Goal: Transaction & Acquisition: Purchase product/service

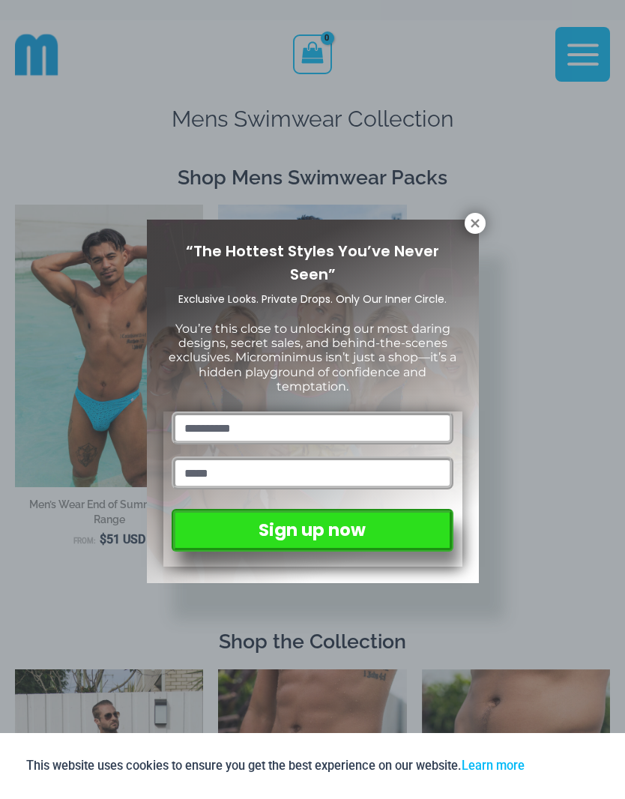
click at [478, 226] on icon at bounding box center [475, 223] width 8 height 8
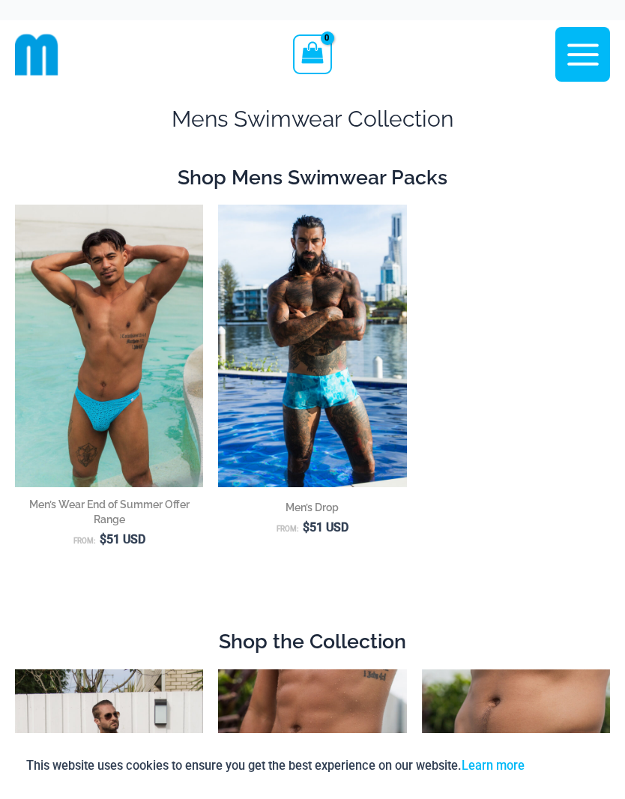
click at [583, 52] on icon "button" at bounding box center [583, 54] width 37 height 37
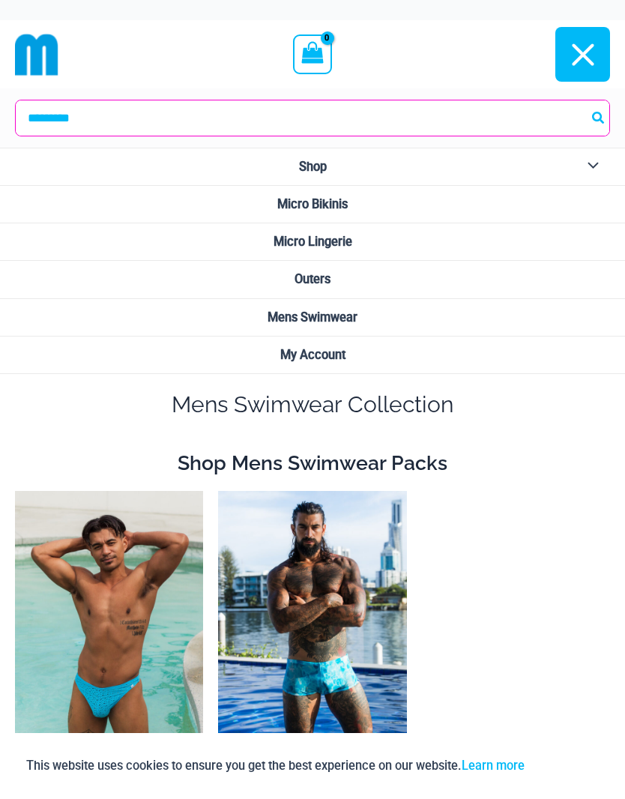
click at [338, 202] on span "Micro Bikinis" at bounding box center [312, 204] width 70 height 14
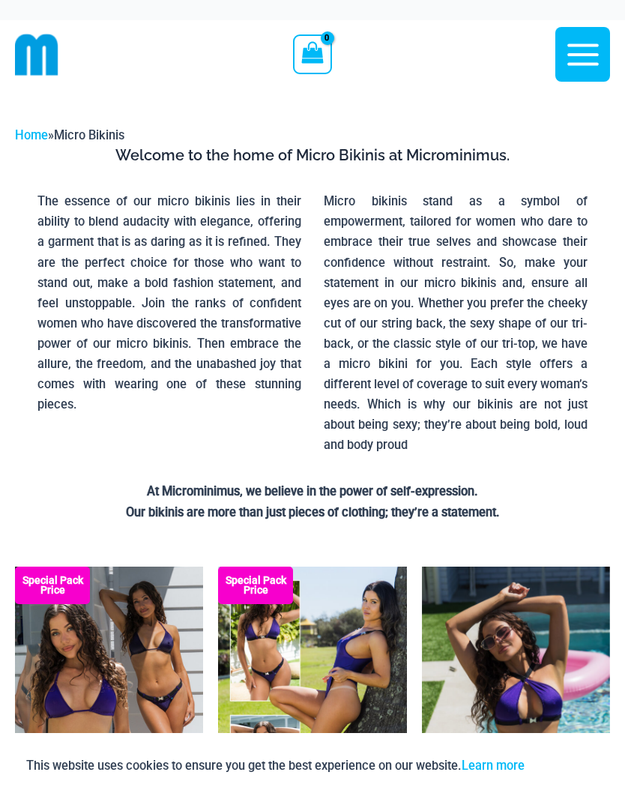
click at [583, 52] on icon "button" at bounding box center [583, 54] width 37 height 37
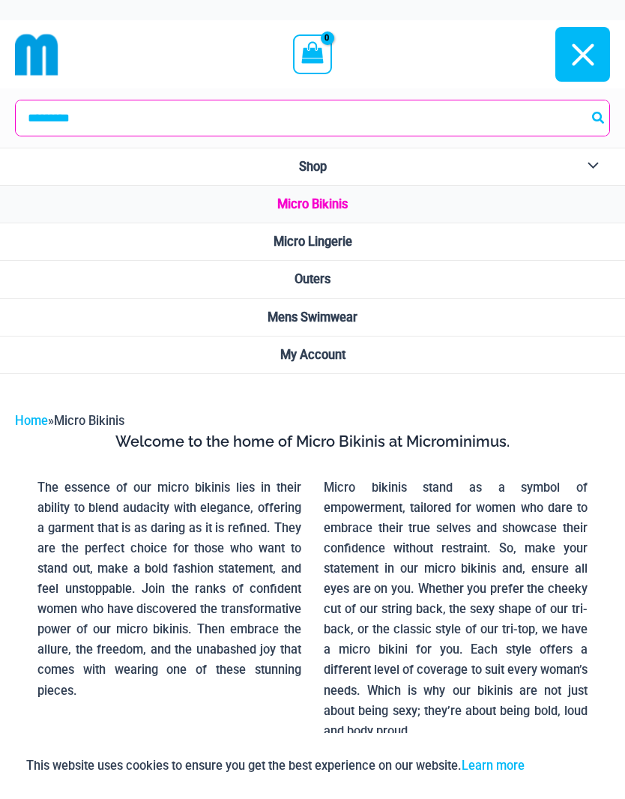
click at [406, 199] on link "Micro Bikinis" at bounding box center [312, 204] width 625 height 37
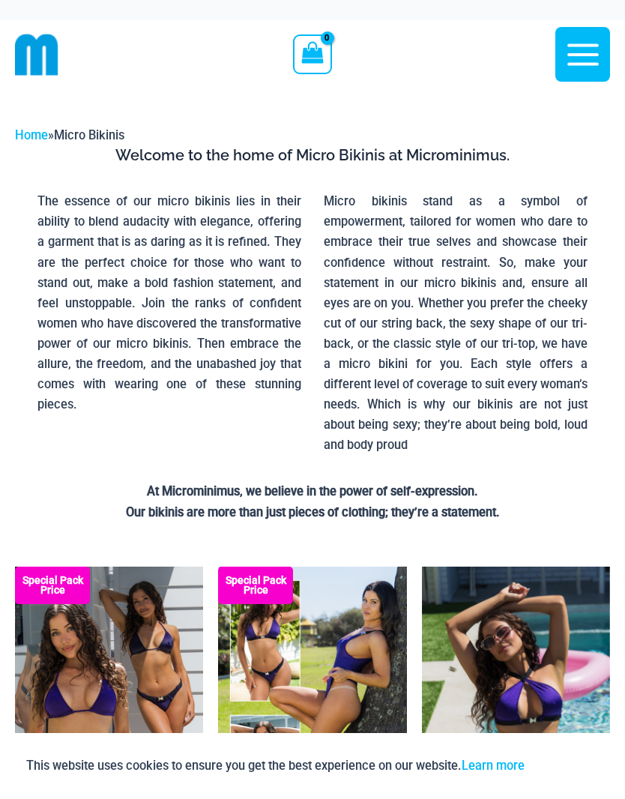
click at [575, 55] on icon "button" at bounding box center [583, 54] width 31 height 22
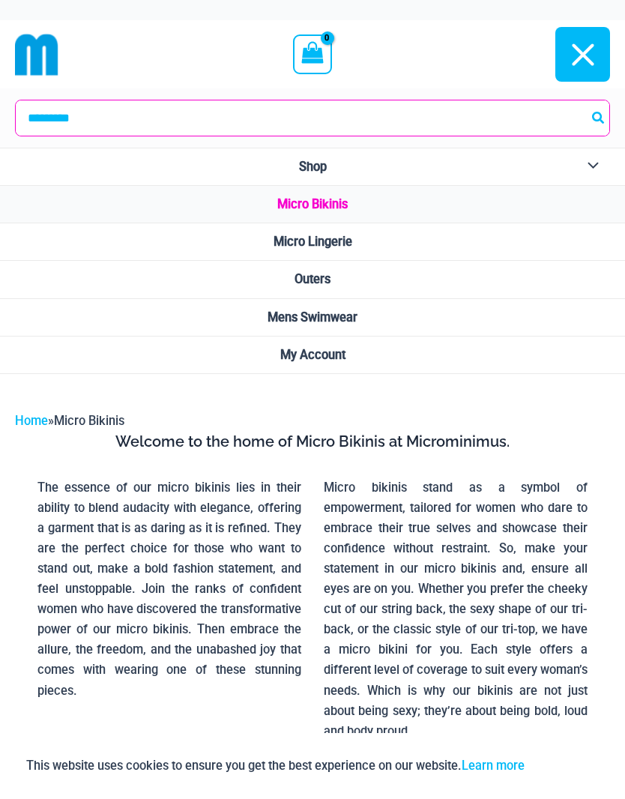
click at [329, 284] on span "Outers" at bounding box center [313, 279] width 36 height 14
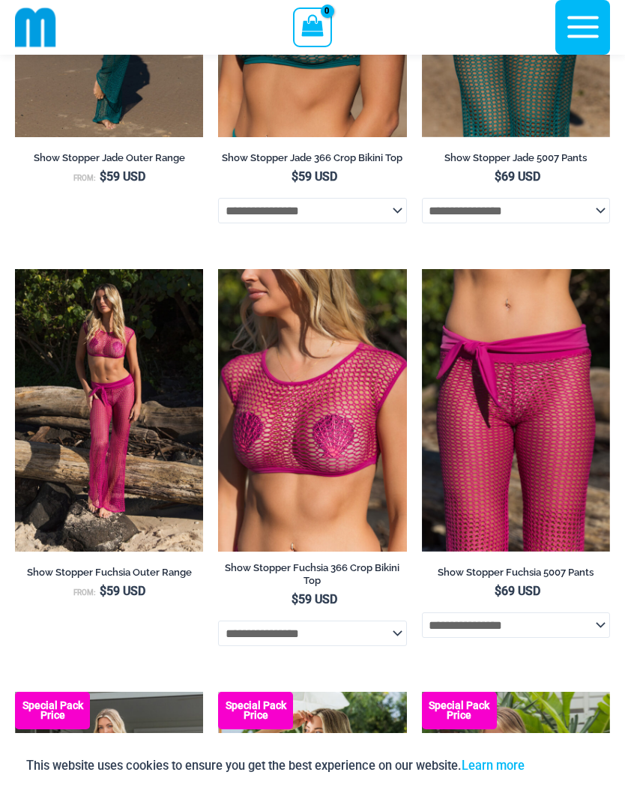
scroll to position [2042, 0]
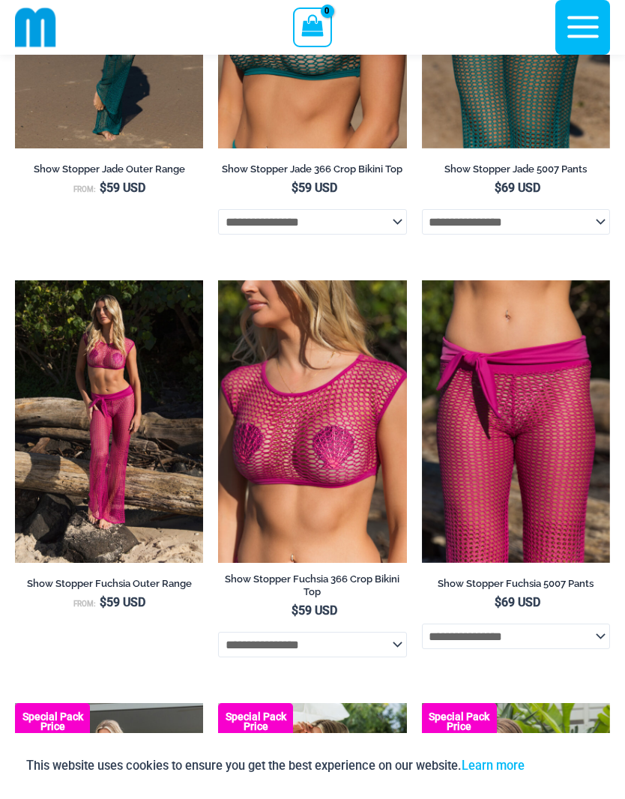
click at [577, 34] on icon "button" at bounding box center [583, 26] width 37 height 37
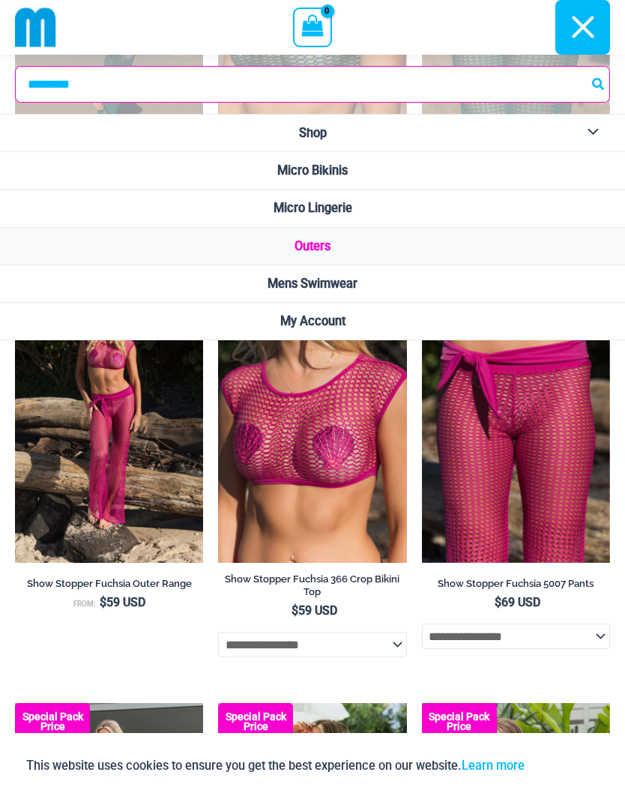
click at [340, 289] on span "Mens Swimwear" at bounding box center [313, 284] width 90 height 14
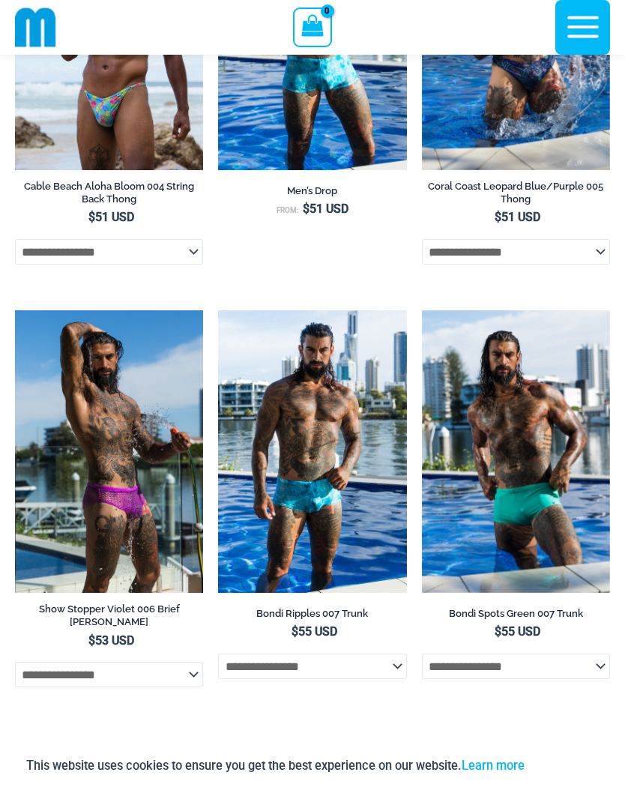
scroll to position [2475, 0]
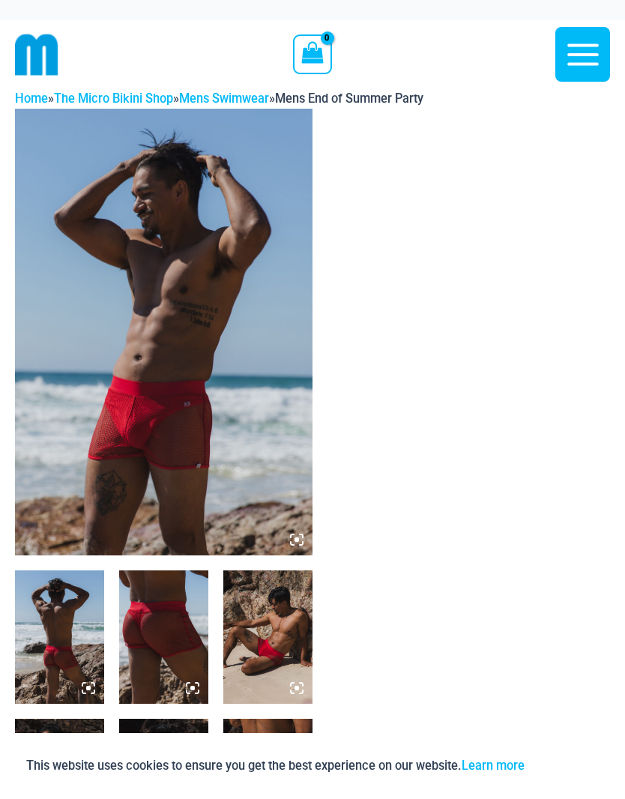
click at [148, 643] on img at bounding box center [163, 637] width 89 height 133
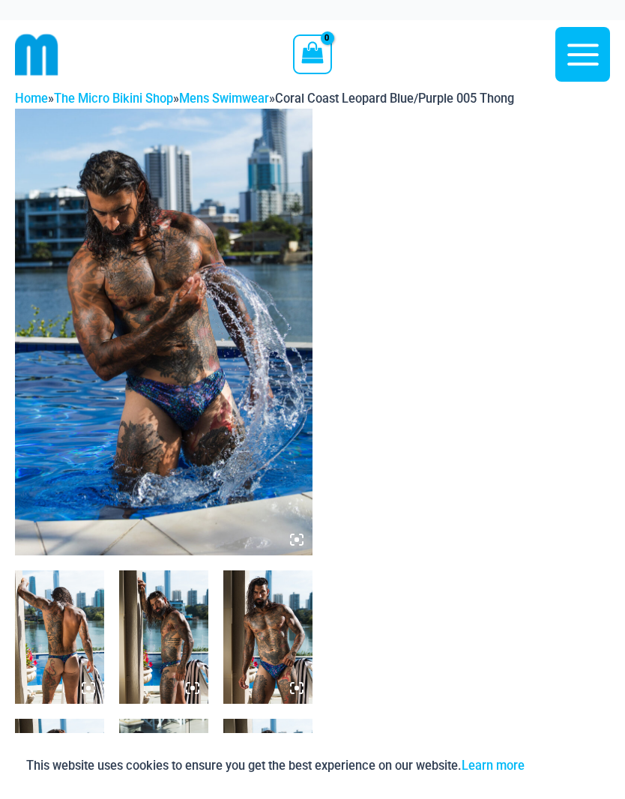
click at [124, 415] on img at bounding box center [164, 332] width 298 height 447
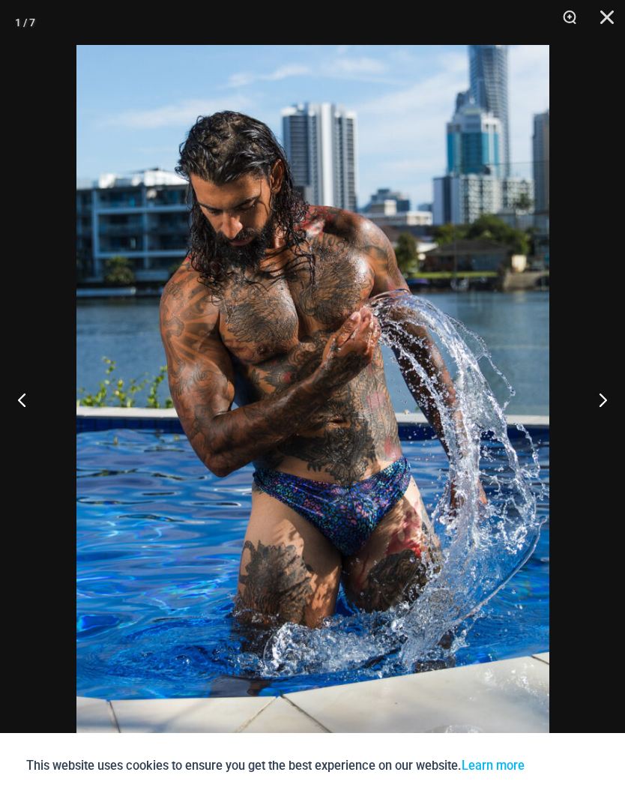
click at [593, 406] on button "Next" at bounding box center [597, 399] width 56 height 75
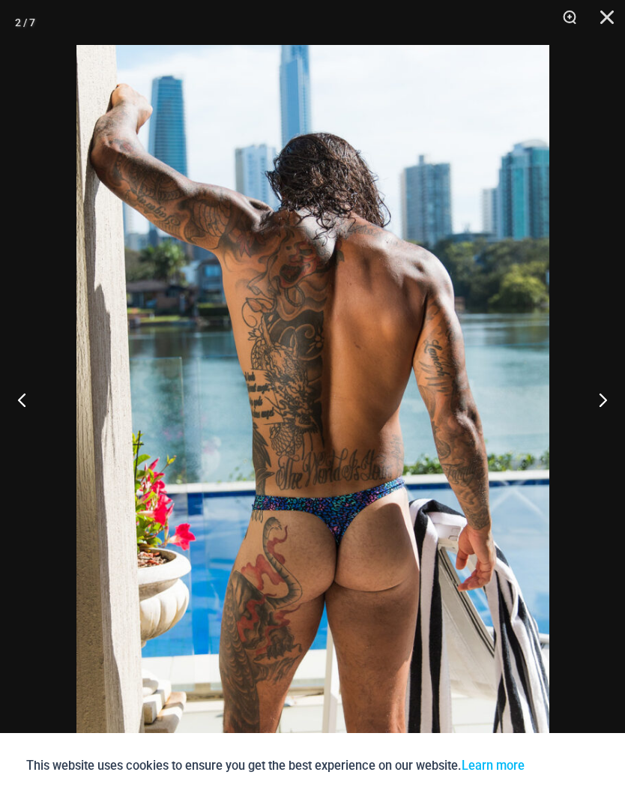
click at [601, 396] on button "Next" at bounding box center [597, 399] width 56 height 75
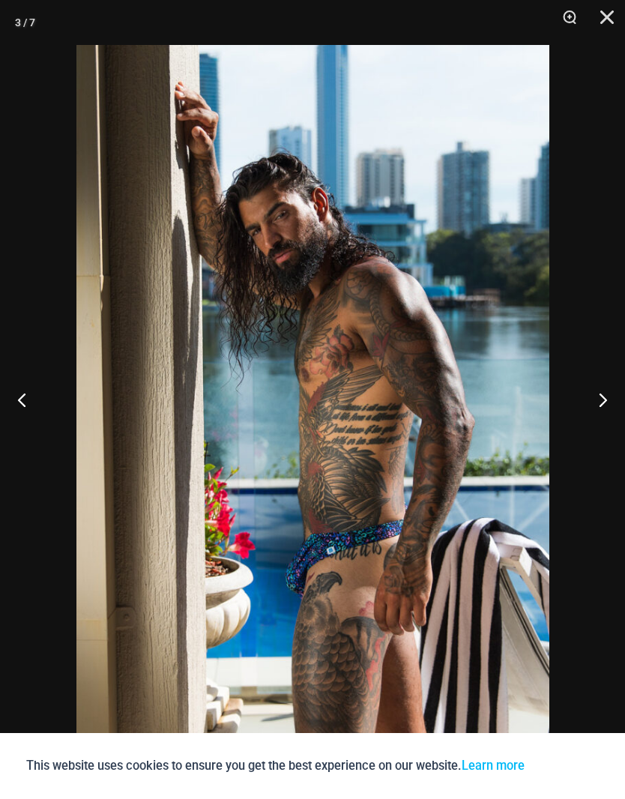
click at [598, 397] on button "Next" at bounding box center [597, 399] width 56 height 75
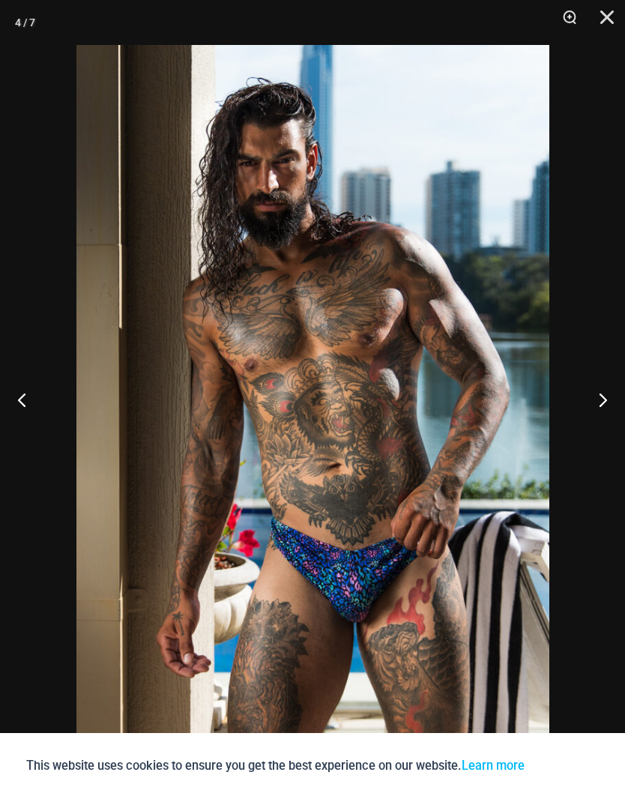
click at [600, 398] on button "Next" at bounding box center [597, 399] width 56 height 75
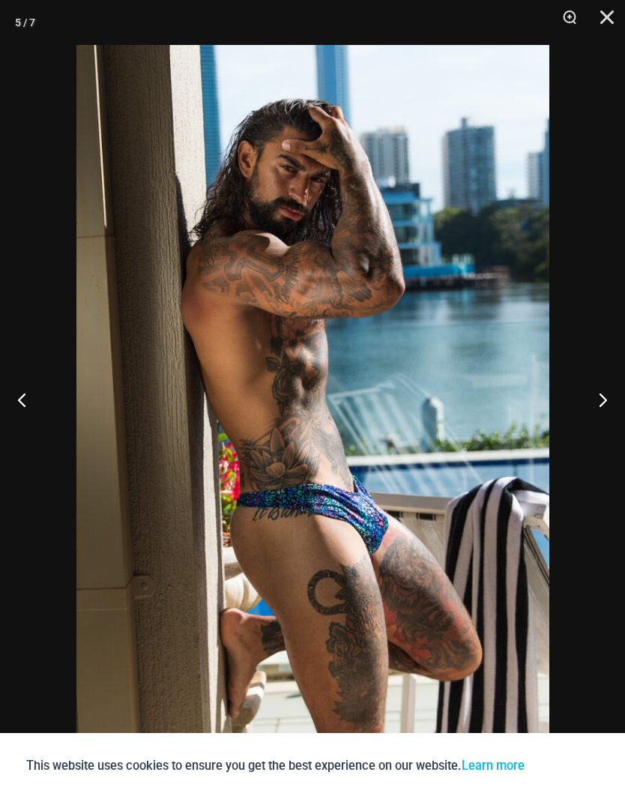
click at [597, 406] on button "Next" at bounding box center [597, 399] width 56 height 75
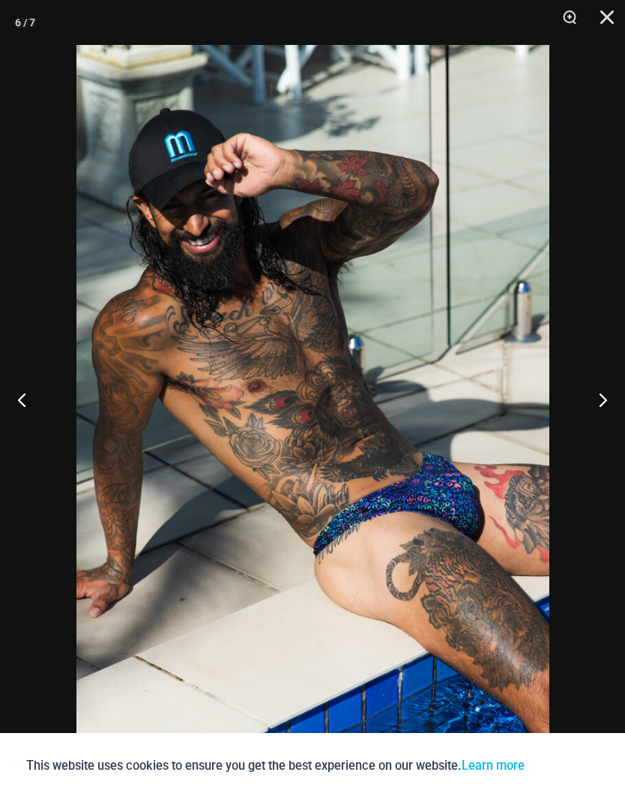
click at [597, 407] on button "Next" at bounding box center [597, 399] width 56 height 75
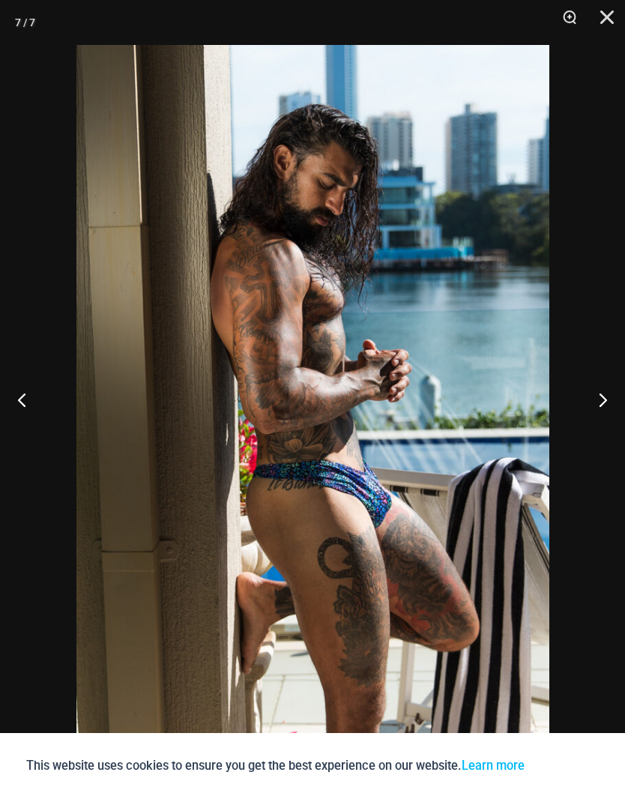
click at [600, 421] on button "Next" at bounding box center [597, 399] width 56 height 75
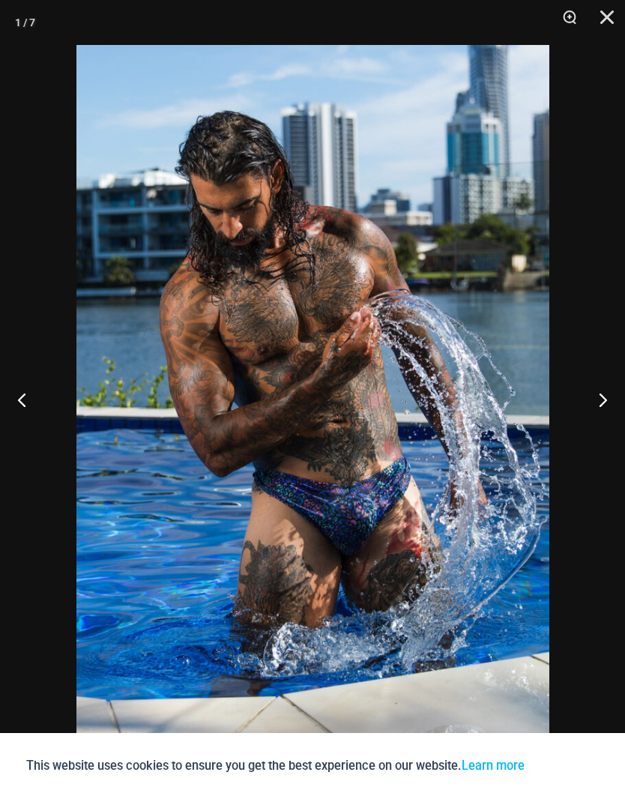
click at [601, 417] on button "Next" at bounding box center [597, 399] width 56 height 75
